Goal: Transaction & Acquisition: Purchase product/service

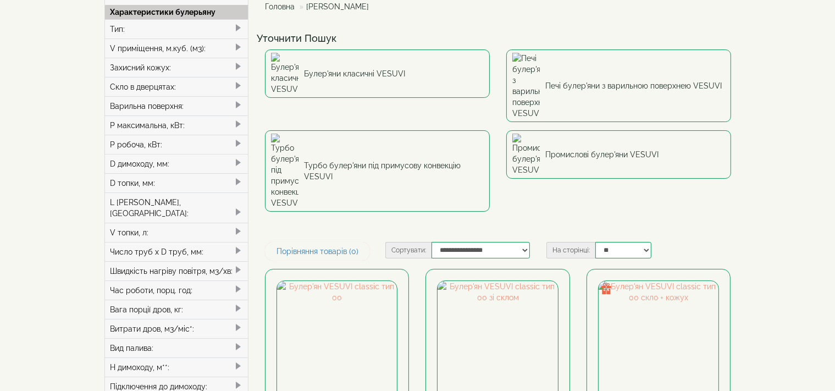
scroll to position [116, 0]
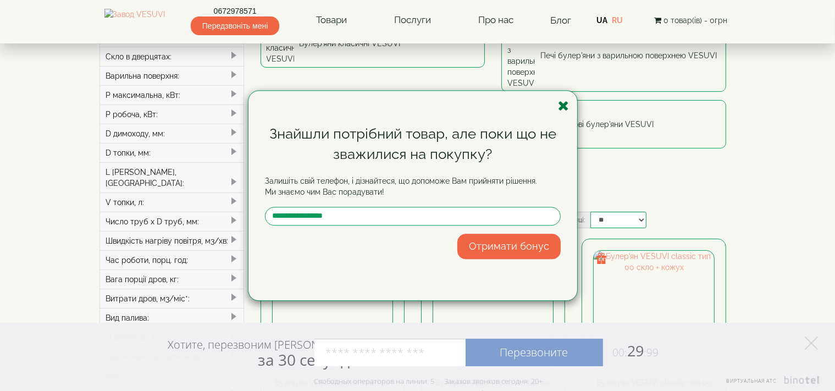
click at [564, 107] on icon "button" at bounding box center [563, 106] width 11 height 14
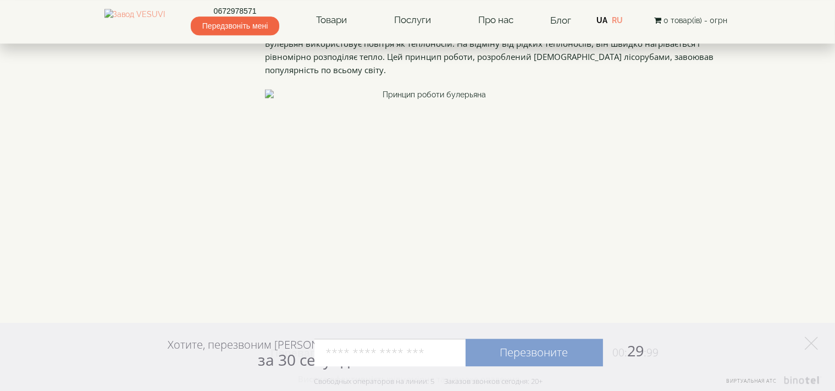
scroll to position [2032, 0]
